Goal: Task Accomplishment & Management: Manage account settings

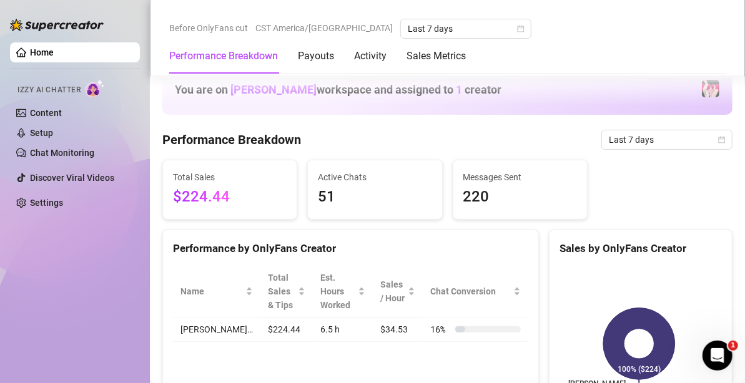
scroll to position [1186, 0]
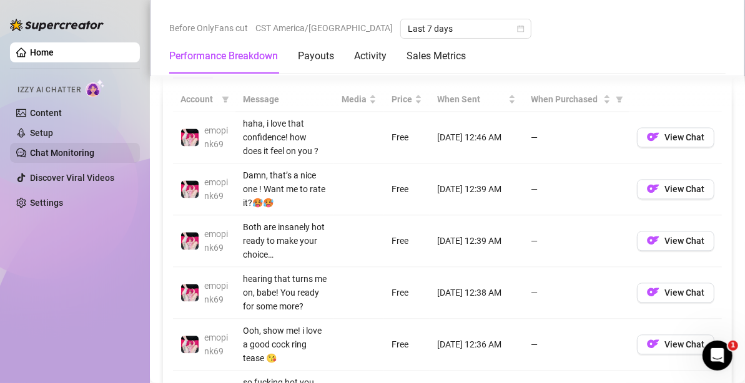
click at [68, 151] on link "Chat Monitoring" at bounding box center [62, 153] width 64 height 10
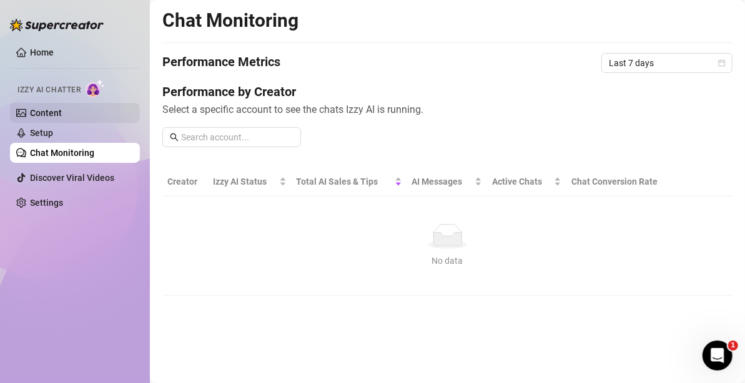
click at [62, 118] on link "Content" at bounding box center [46, 113] width 32 height 10
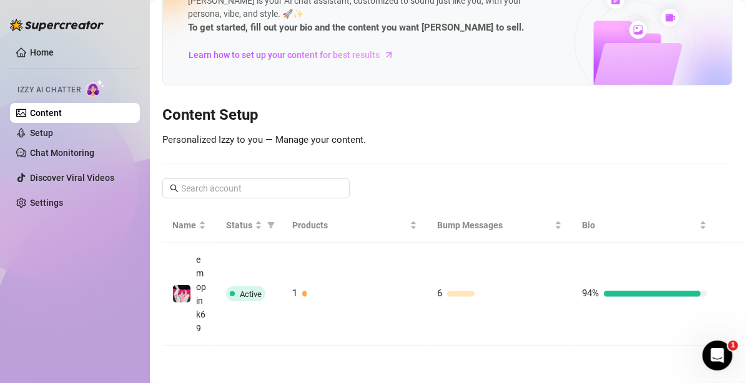
scroll to position [75, 0]
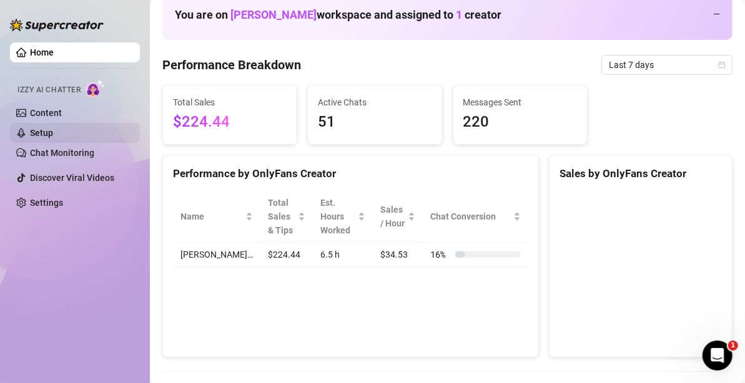
click at [53, 134] on link "Setup" at bounding box center [41, 133] width 23 height 10
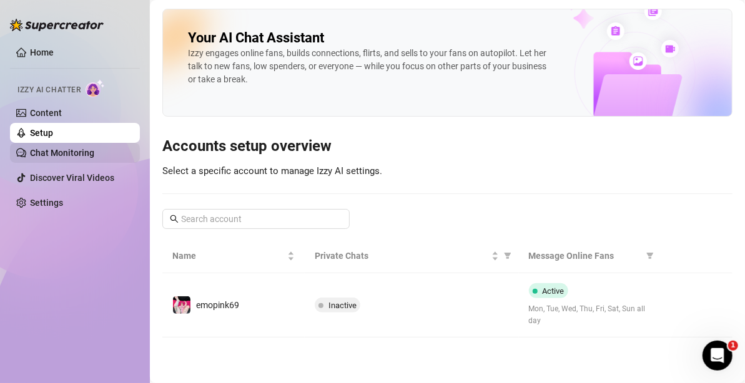
click at [81, 154] on link "Chat Monitoring" at bounding box center [62, 153] width 64 height 10
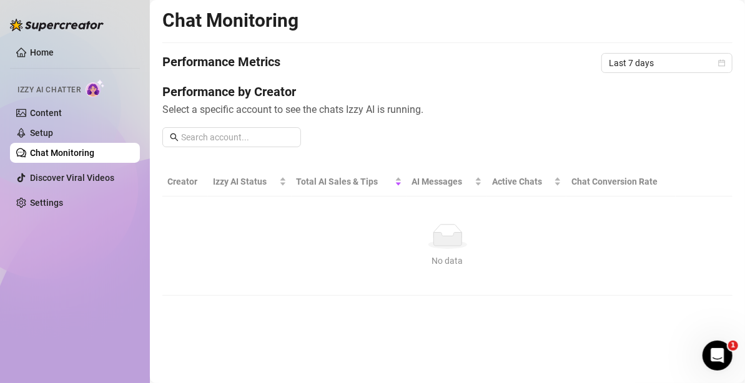
click at [63, 86] on span "Izzy AI Chatter" at bounding box center [48, 90] width 63 height 12
click at [63, 179] on link "Discover Viral Videos" at bounding box center [72, 178] width 84 height 10
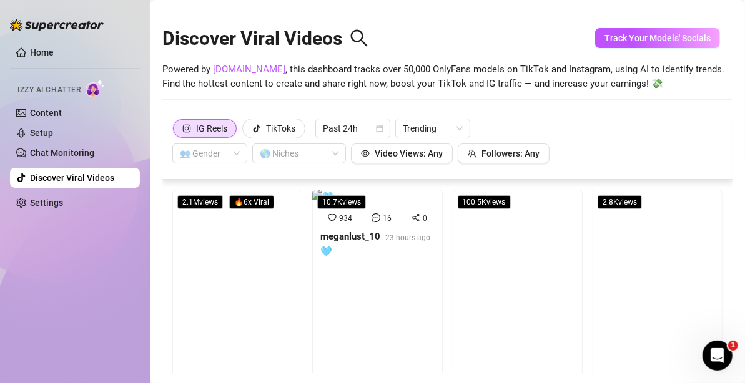
scroll to position [27, 0]
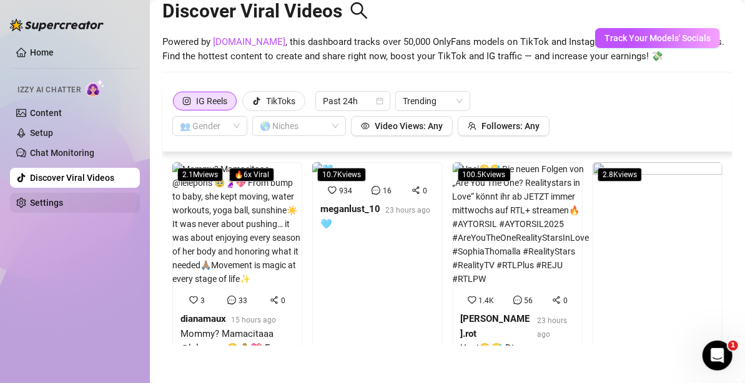
click at [59, 198] on link "Settings" at bounding box center [46, 203] width 33 height 10
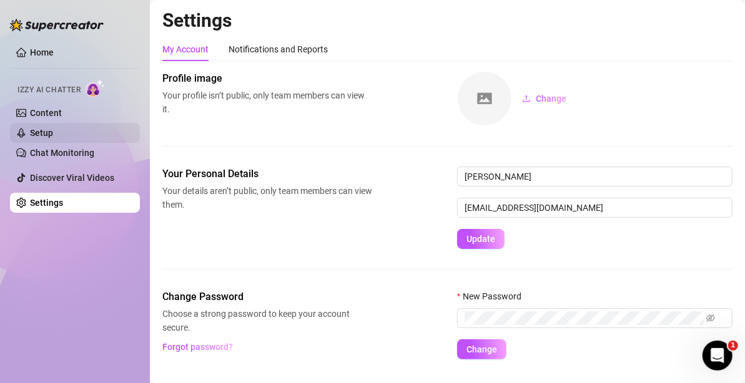
click at [53, 134] on link "Setup" at bounding box center [41, 133] width 23 height 10
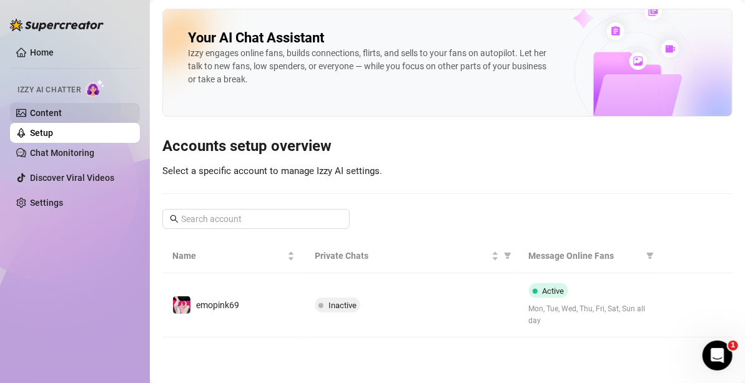
click at [57, 117] on link "Content" at bounding box center [46, 113] width 32 height 10
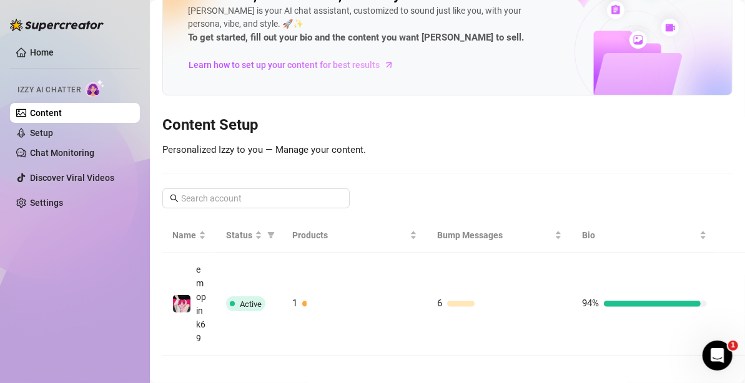
scroll to position [75, 0]
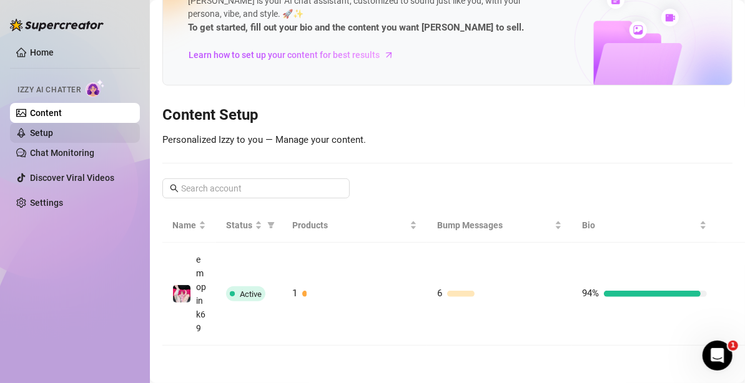
click at [44, 138] on link "Setup" at bounding box center [41, 133] width 23 height 10
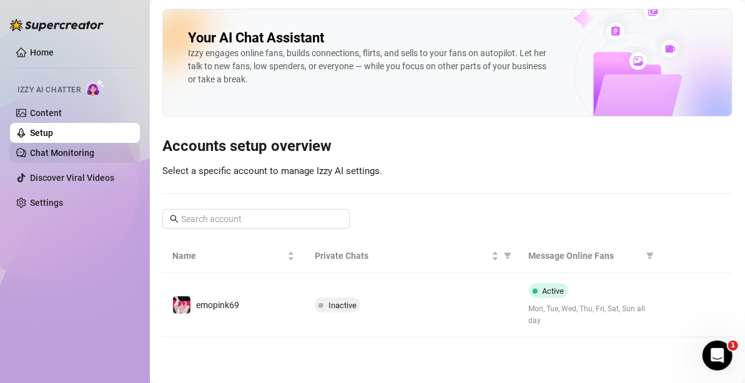
click at [49, 153] on link "Chat Monitoring" at bounding box center [62, 153] width 64 height 10
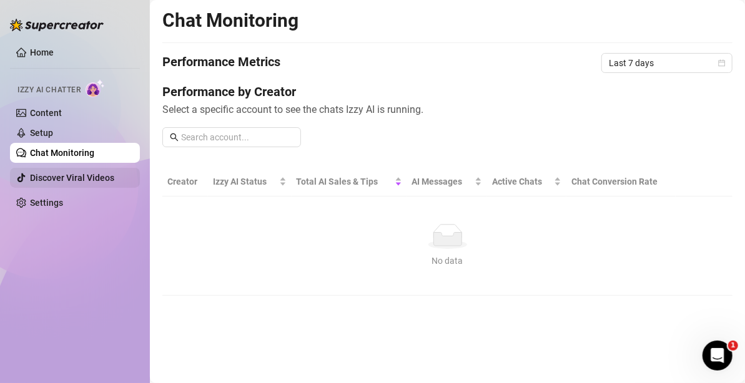
click at [66, 175] on link "Discover Viral Videos" at bounding box center [72, 178] width 84 height 10
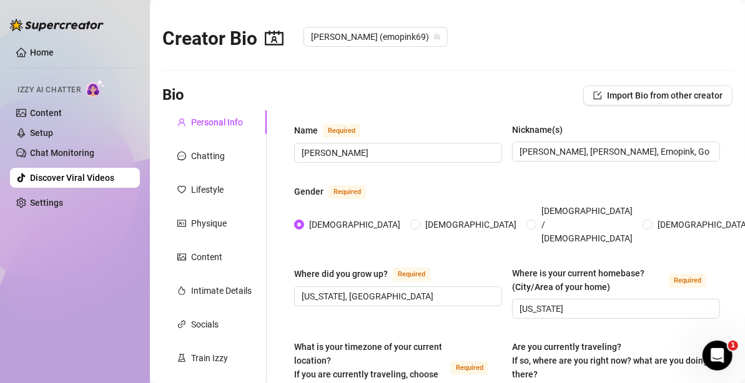
radio input "true"
type input "November 2nd, 1999"
click at [44, 55] on link "Home" at bounding box center [42, 52] width 24 height 10
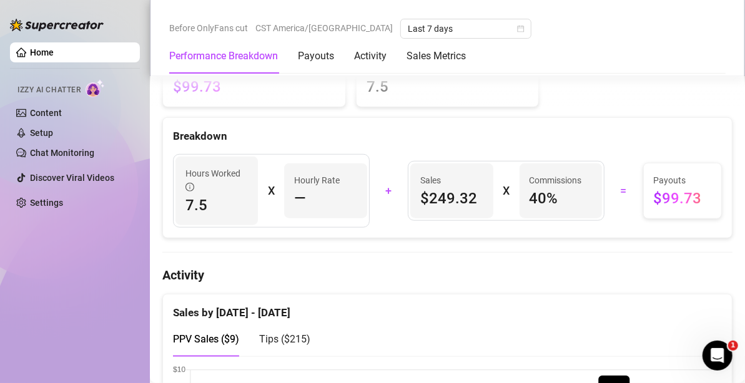
scroll to position [562, 0]
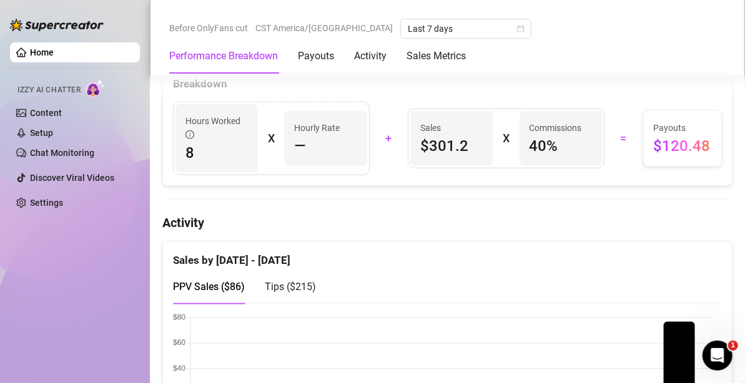
scroll to position [437, 0]
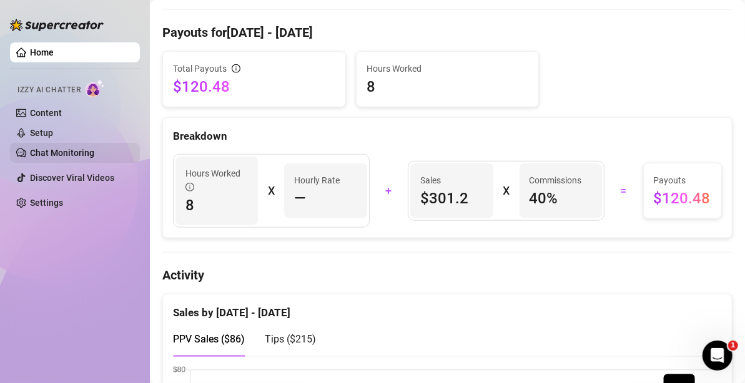
click at [79, 150] on link "Chat Monitoring" at bounding box center [62, 153] width 64 height 10
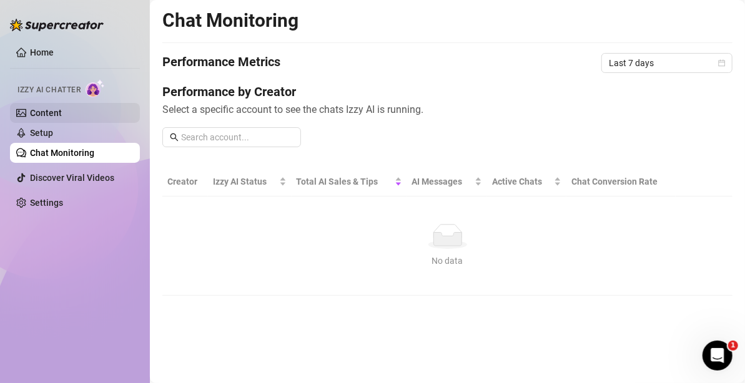
click at [62, 116] on link "Content" at bounding box center [46, 113] width 32 height 10
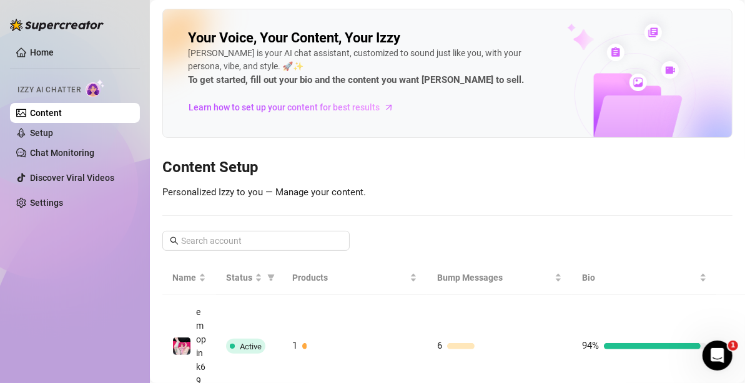
click at [63, 91] on span "Izzy AI Chatter" at bounding box center [48, 90] width 63 height 12
click at [67, 87] on span "Izzy AI Chatter" at bounding box center [48, 90] width 63 height 12
click at [59, 87] on span "Izzy AI Chatter" at bounding box center [48, 90] width 63 height 12
click at [77, 89] on span "Izzy AI Chatter" at bounding box center [48, 90] width 63 height 12
click at [53, 132] on link "Setup" at bounding box center [41, 133] width 23 height 10
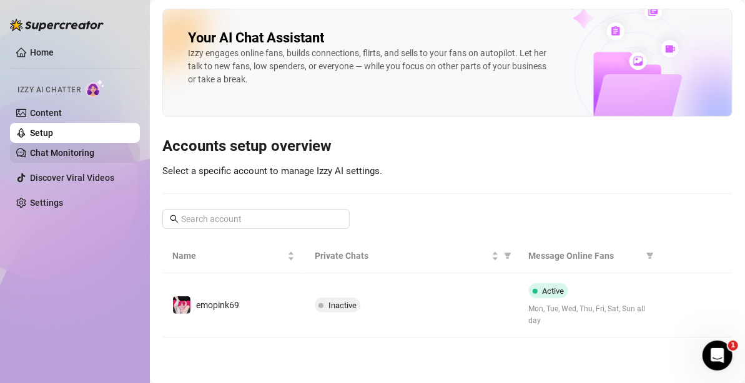
click at [76, 150] on link "Chat Monitoring" at bounding box center [62, 153] width 64 height 10
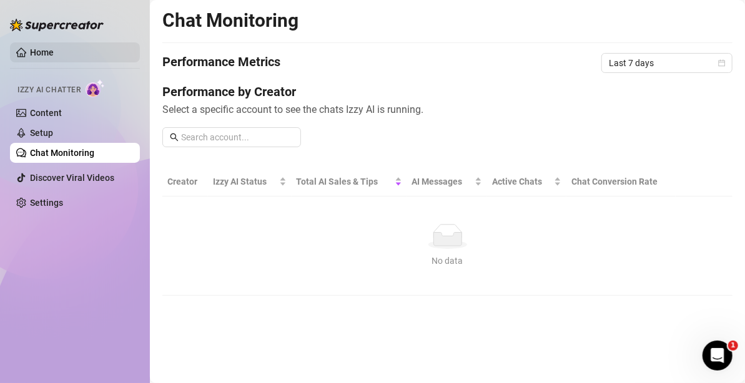
click at [32, 57] on link "Home" at bounding box center [42, 52] width 24 height 10
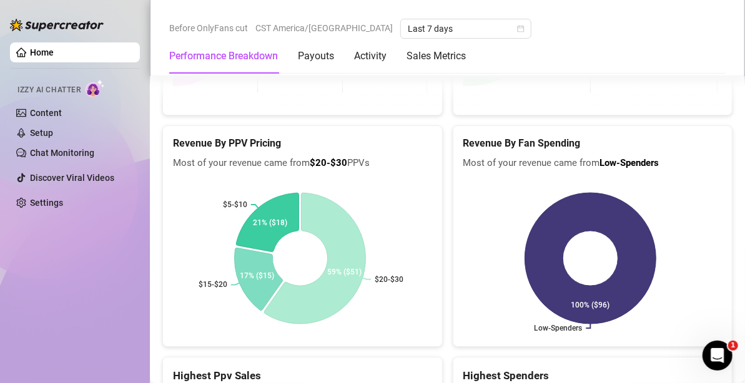
scroll to position [1997, 0]
